Goal: Find specific page/section: Find specific page/section

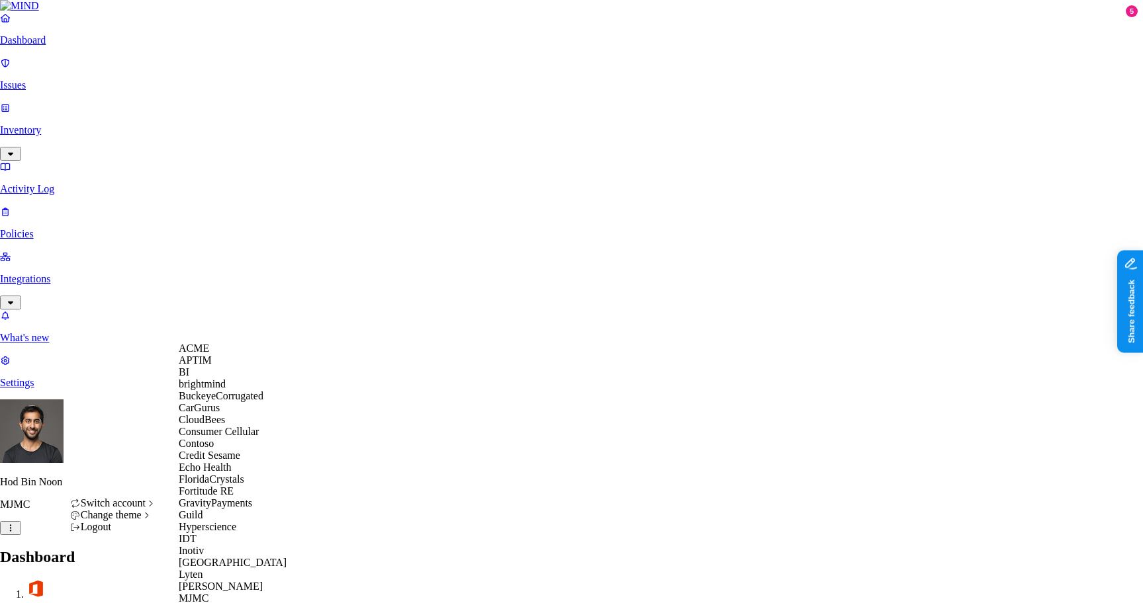
scroll to position [728, 0]
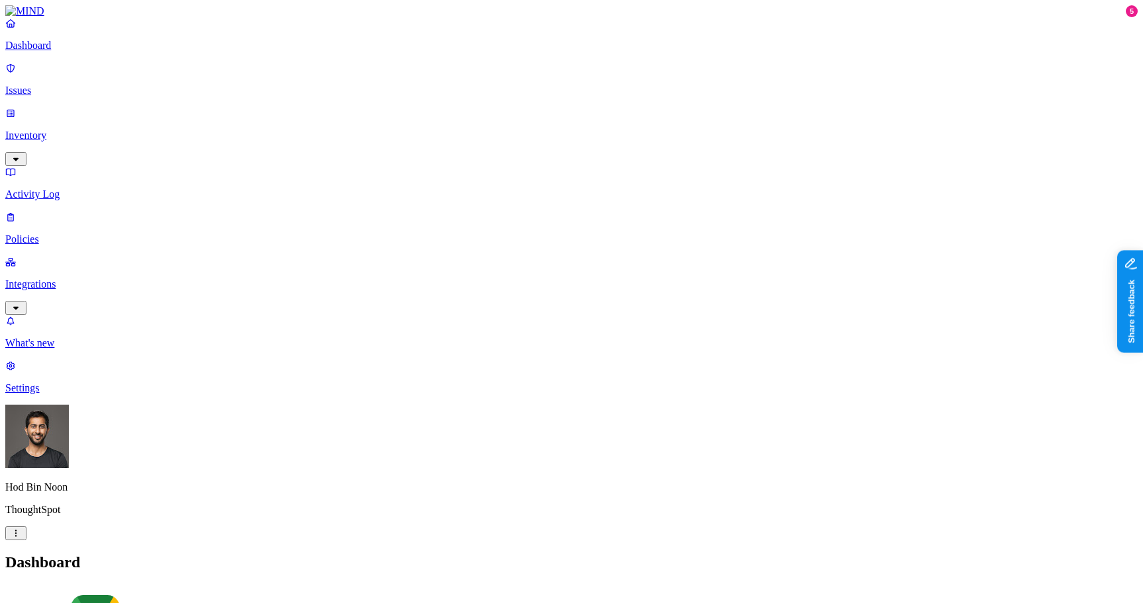
click at [64, 279] on p "Integrations" at bounding box center [571, 285] width 1132 height 12
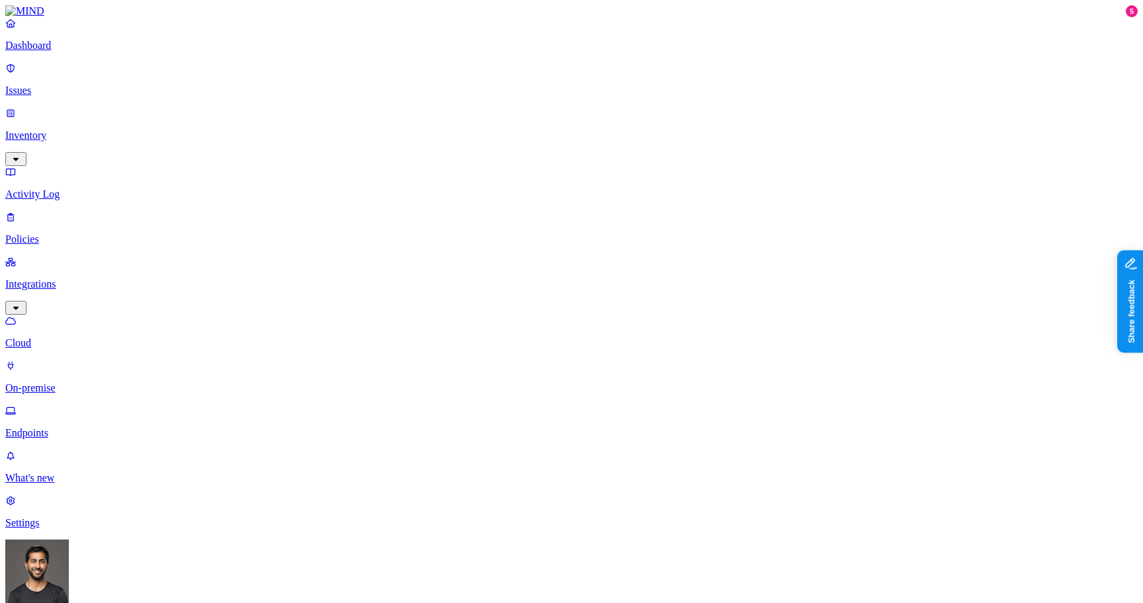
click at [76, 427] on p "Endpoints" at bounding box center [571, 433] width 1132 height 12
